Goal: Transaction & Acquisition: Purchase product/service

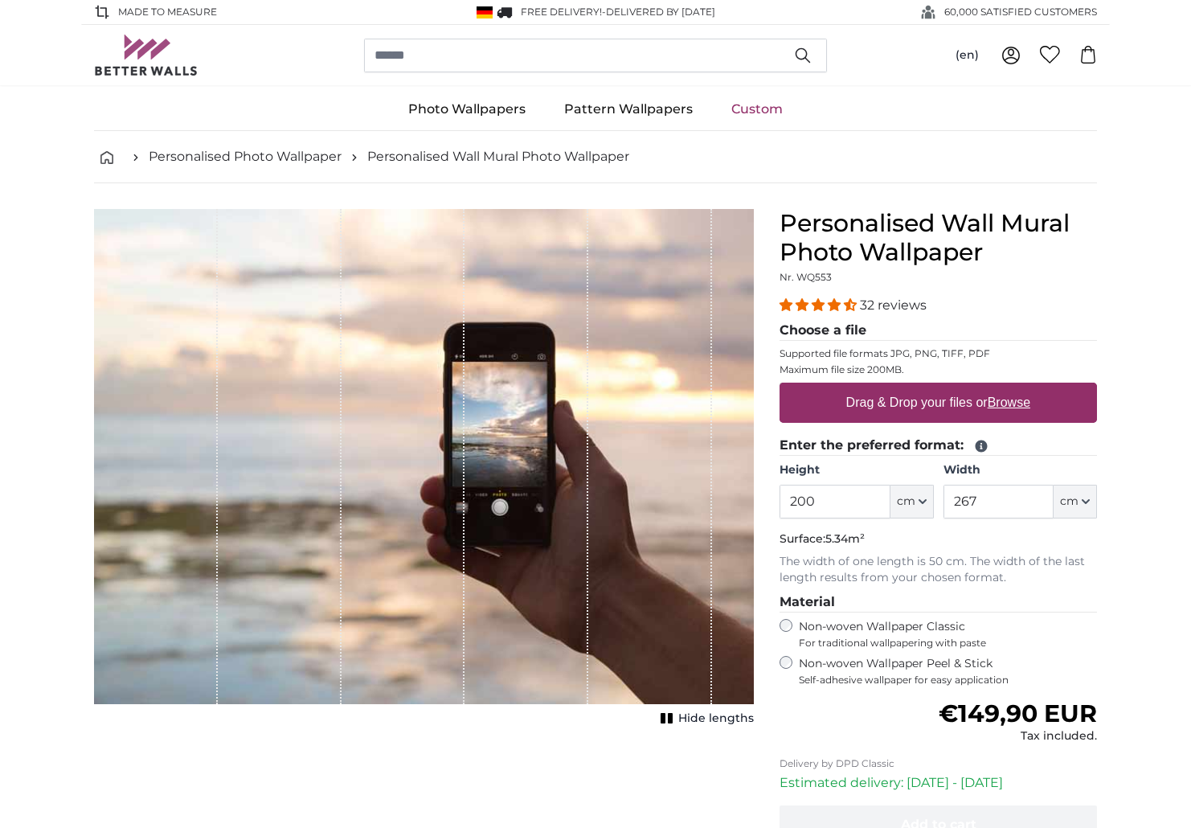
drag, startPoint x: 861, startPoint y: 498, endPoint x: 793, endPoint y: 500, distance: 67.6
click at [793, 500] on input "200" at bounding box center [835, 502] width 110 height 34
type input "245"
drag, startPoint x: 1010, startPoint y: 506, endPoint x: 924, endPoint y: 519, distance: 87.1
click at [924, 519] on fieldset "Enter the preferred format: Height 245 ft cm Centimeter (cm) Inches (inch) Feet…" at bounding box center [939, 511] width 318 height 150
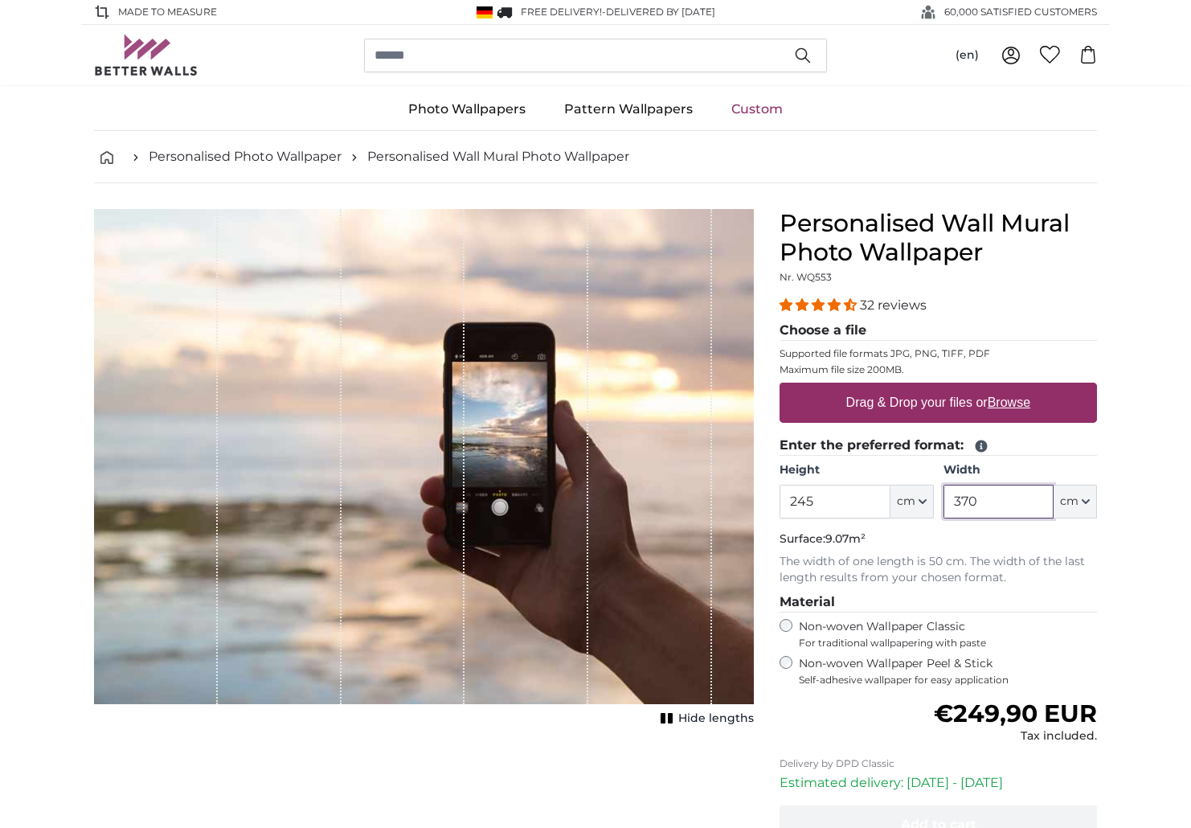
type input "370"
click at [1061, 597] on legend "Material" at bounding box center [939, 603] width 318 height 20
click at [789, 631] on div "Non-woven Wallpaper Classic For traditional wallpapering with paste" at bounding box center [939, 634] width 318 height 31
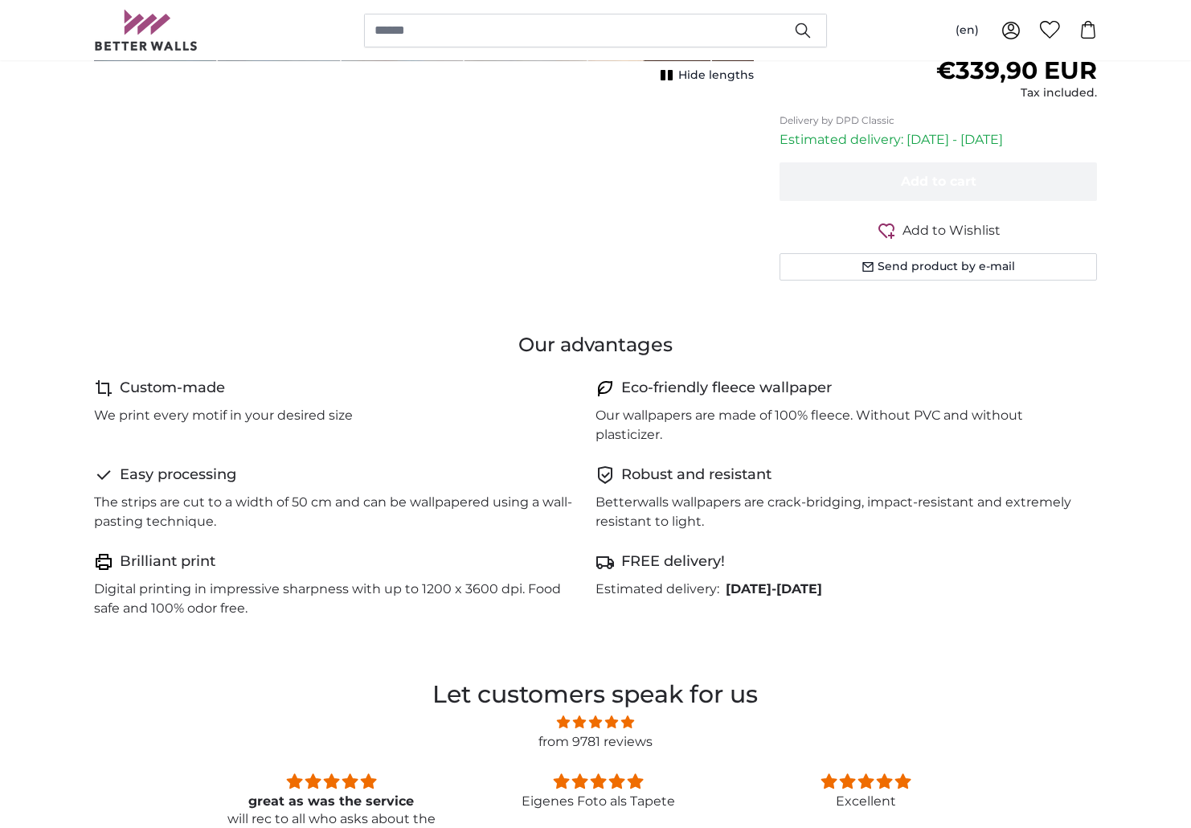
scroll to position [161, 0]
